Goal: Information Seeking & Learning: Learn about a topic

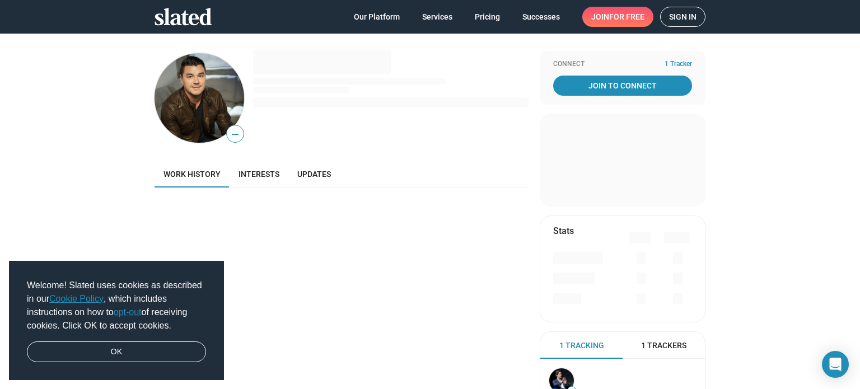
scroll to position [56, 0]
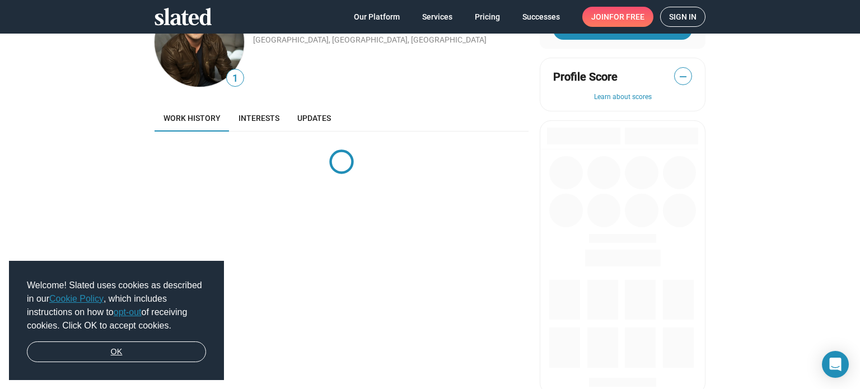
click at [183, 353] on link "OK" at bounding box center [116, 352] width 179 height 21
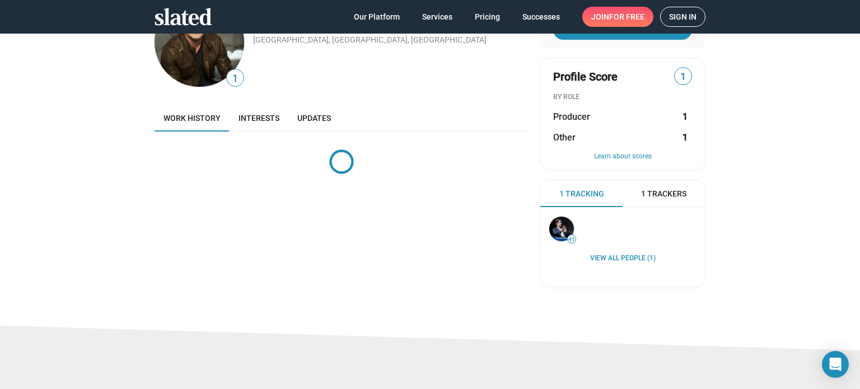
click at [644, 193] on span "1 Trackers" at bounding box center [663, 194] width 45 height 11
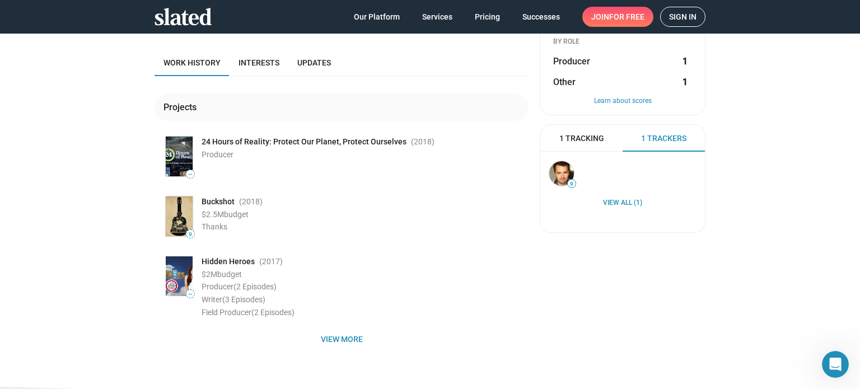
scroll to position [224, 0]
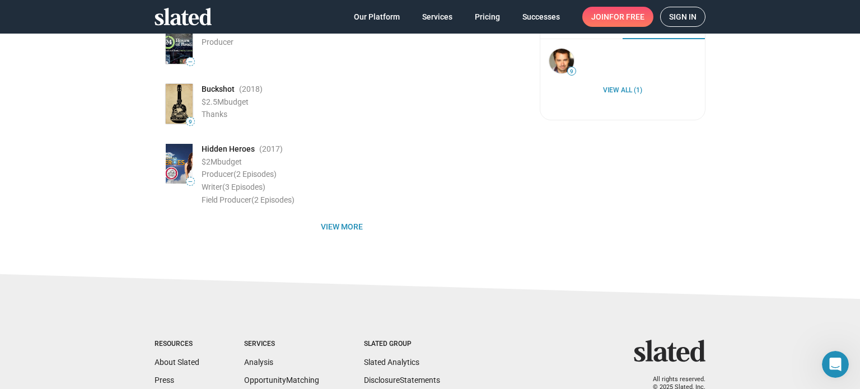
click at [180, 164] on img at bounding box center [179, 164] width 27 height 40
click at [216, 149] on span "Hidden Heroes" at bounding box center [228, 149] width 53 height 11
click at [334, 226] on span "View more" at bounding box center [341, 227] width 356 height 20
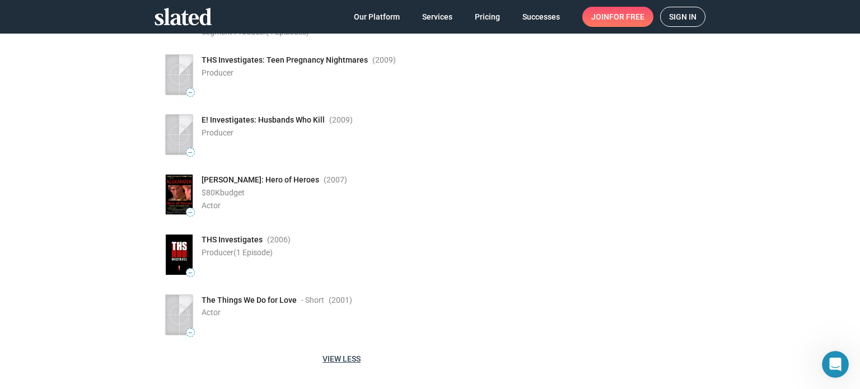
scroll to position [784, 0]
click at [181, 197] on img at bounding box center [179, 194] width 27 height 40
click at [181, 179] on div "— [PERSON_NAME]: Hero of Heroes (2007 ) $80K budget Actor" at bounding box center [345, 194] width 365 height 44
click at [319, 179] on div "[PERSON_NAME]: Hero of Heroes (2007 )" at bounding box center [365, 179] width 327 height 11
drag, startPoint x: 323, startPoint y: 180, endPoint x: 199, endPoint y: 174, distance: 123.9
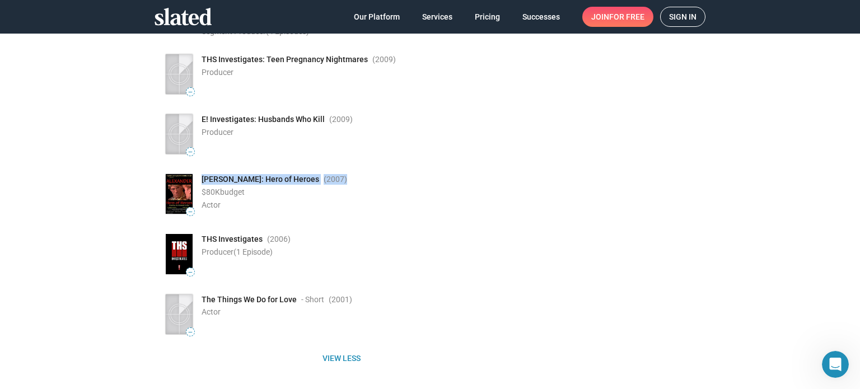
click at [202, 174] on div "[PERSON_NAME]: Hero of Heroes (2007 )" at bounding box center [365, 179] width 327 height 11
copy div "[PERSON_NAME]: Hero of Heroes (2007 )"
